Goal: Information Seeking & Learning: Learn about a topic

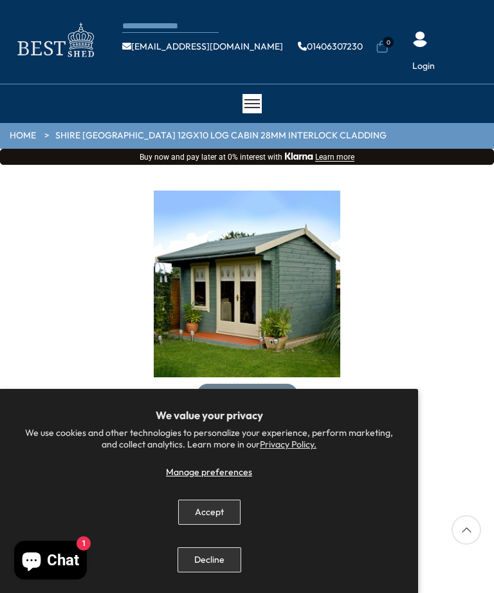
click at [243, 303] on img "1 / 16" at bounding box center [247, 284] width 187 height 187
click at [283, 314] on img "1 / 16" at bounding box center [247, 284] width 187 height 187
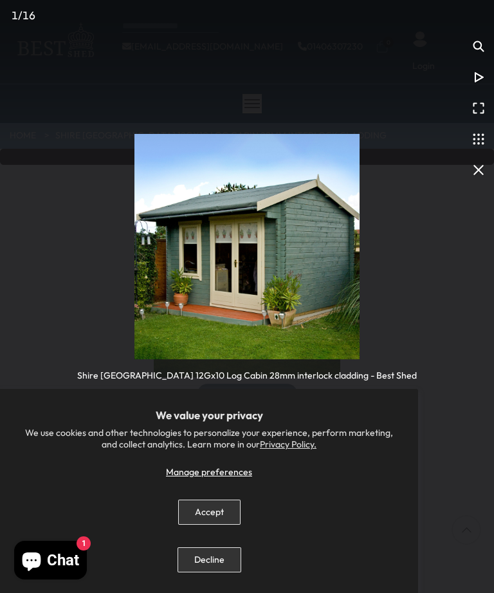
click at [261, 324] on img "You can close this modal content with the ESC key" at bounding box center [247, 246] width 225 height 225
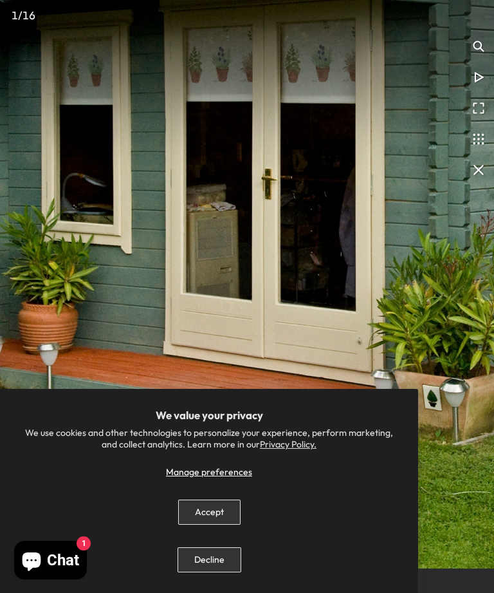
click at [220, 511] on button "Accept" at bounding box center [209, 512] width 62 height 25
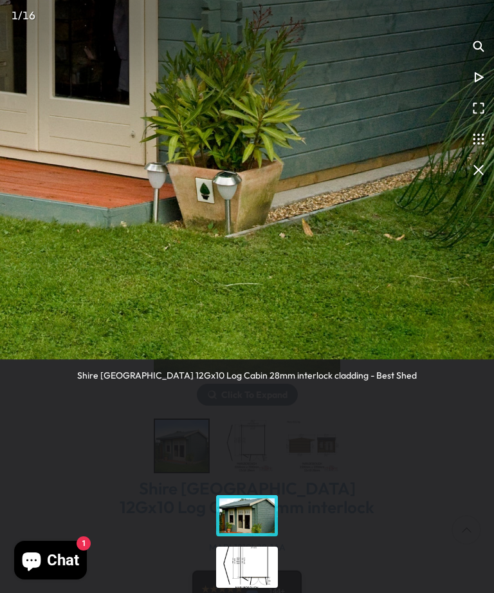
click at [263, 565] on div "You can close this modal content with the ESC key" at bounding box center [247, 566] width 66 height 51
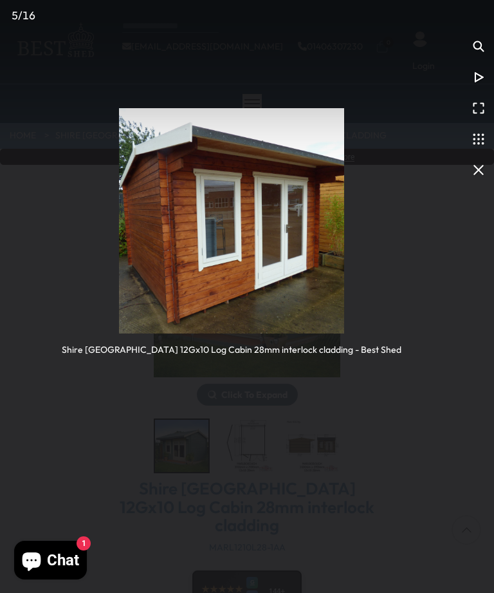
click at [286, 314] on img "You can close this modal content with the ESC key" at bounding box center [231, 220] width 225 height 225
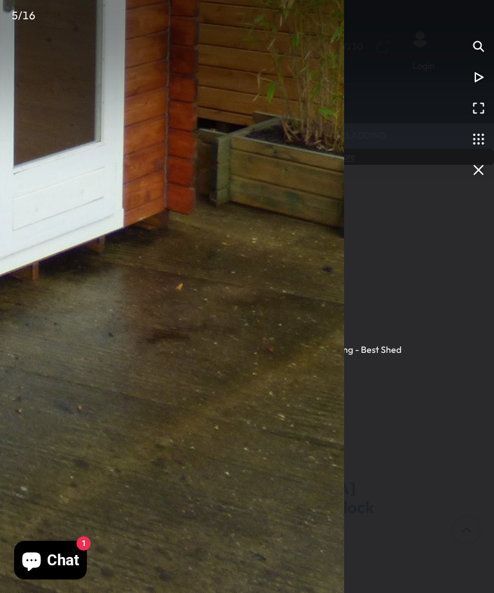
click at [364, 344] on div "Shire [GEOGRAPHIC_DATA] 12Gx10 Log Cabin 28mm interlock cladding - Best Shed" at bounding box center [232, 344] width 340 height 23
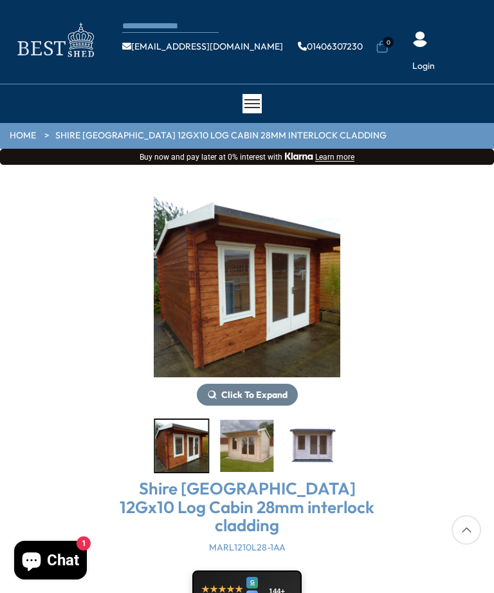
click at [454, 404] on div "Click To Expand Click To Expand Click To Expand Click To Expand Click To Expand…" at bounding box center [247, 521] width 494 height 661
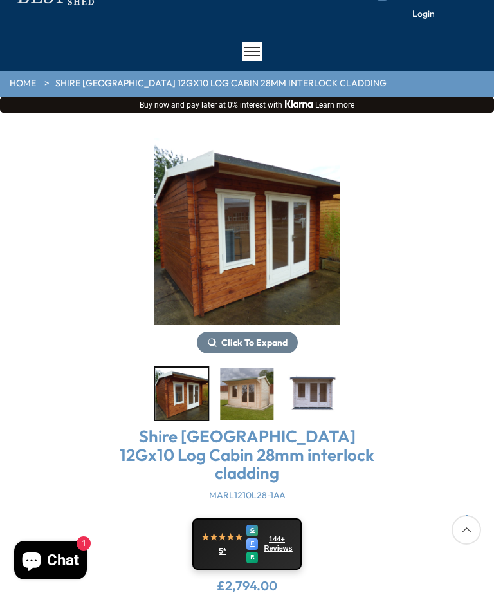
scroll to position [51, 0]
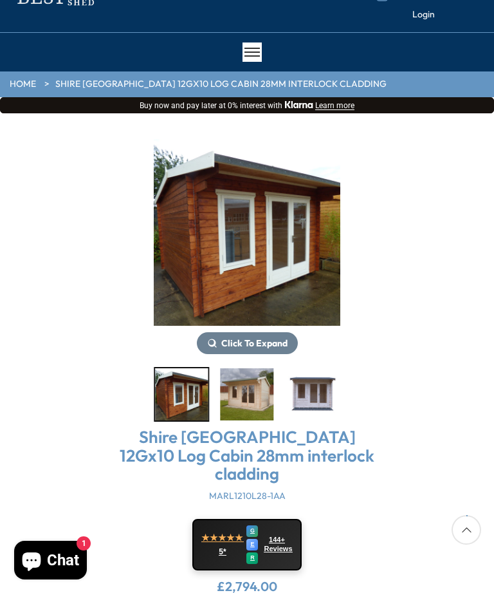
click at [290, 299] on img "5 / 16" at bounding box center [247, 232] width 187 height 187
